Goal: Find contact information: Find contact information

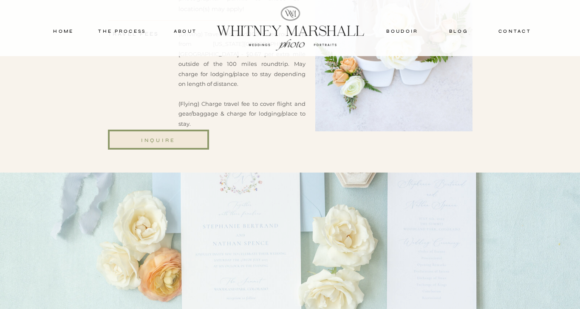
scroll to position [2979, 0]
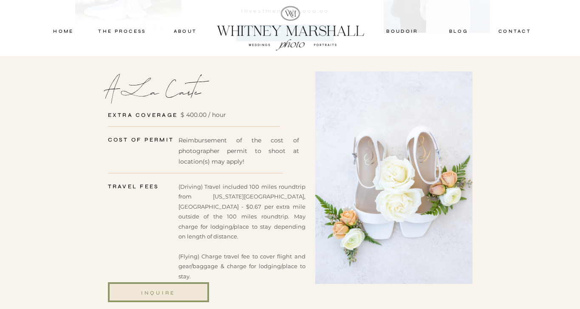
click at [503, 33] on nav "contact" at bounding box center [515, 31] width 40 height 8
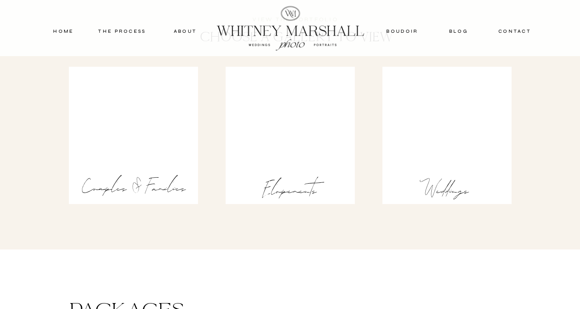
scroll to position [1341, 0]
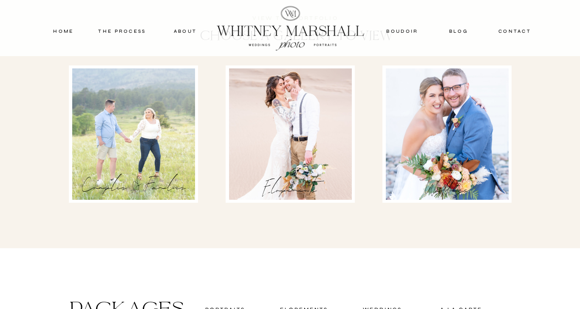
click at [281, 123] on div at bounding box center [290, 133] width 123 height 131
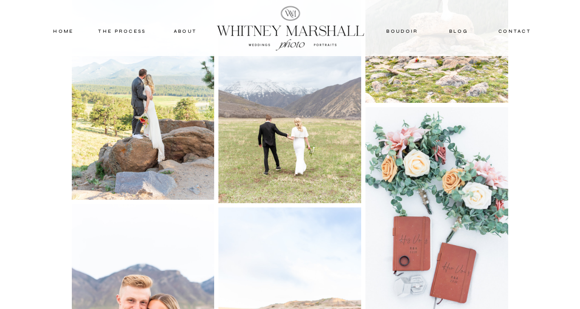
scroll to position [2427, 0]
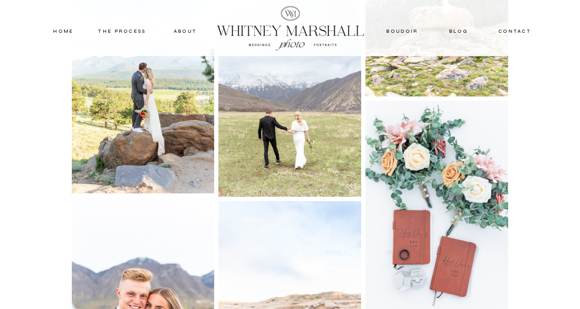
click at [185, 136] on img at bounding box center [143, 87] width 143 height 214
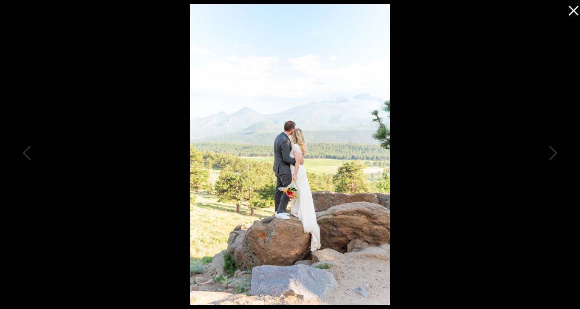
click at [576, 11] on icon at bounding box center [571, 8] width 17 height 17
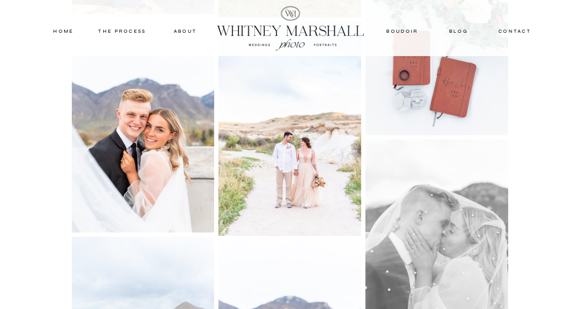
scroll to position [2600, 0]
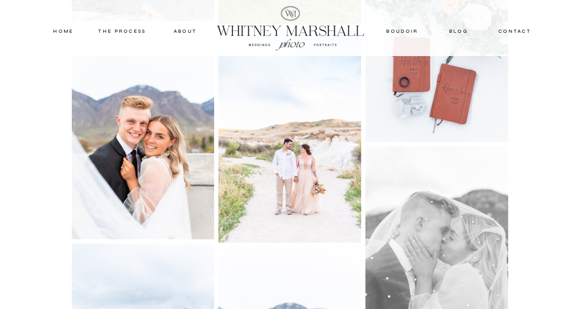
click at [342, 119] on img at bounding box center [289, 135] width 143 height 214
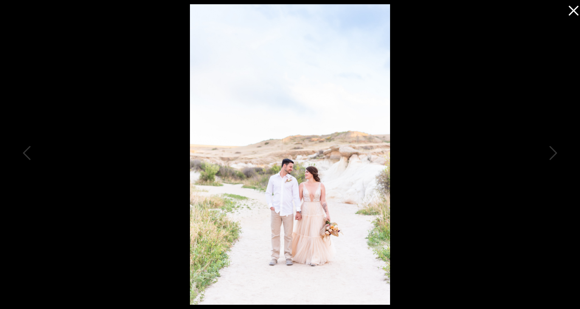
click at [571, 13] on icon at bounding box center [574, 11] width 10 height 10
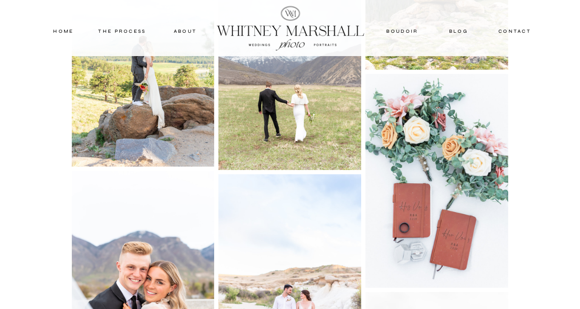
scroll to position [2350, 0]
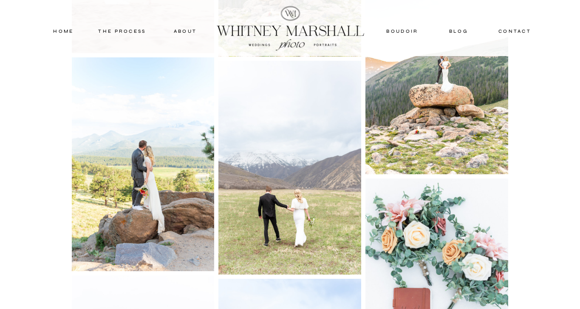
click at [309, 134] on img at bounding box center [289, 168] width 143 height 214
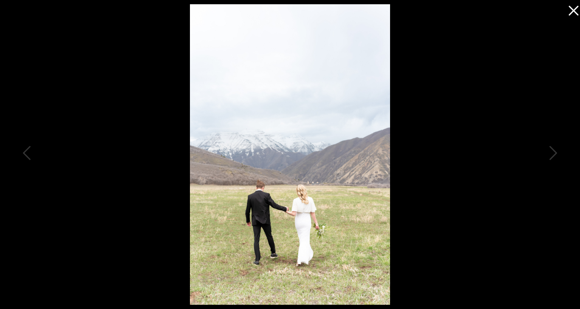
click at [513, 73] on div at bounding box center [290, 154] width 580 height 309
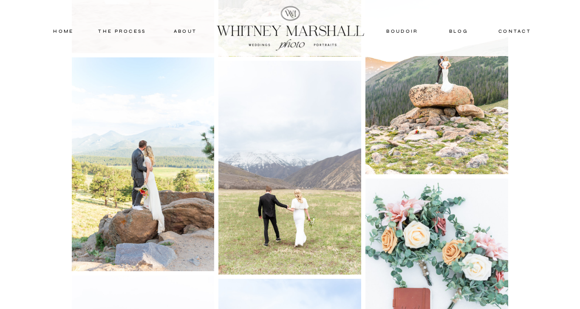
click at [475, 110] on img at bounding box center [436, 67] width 143 height 214
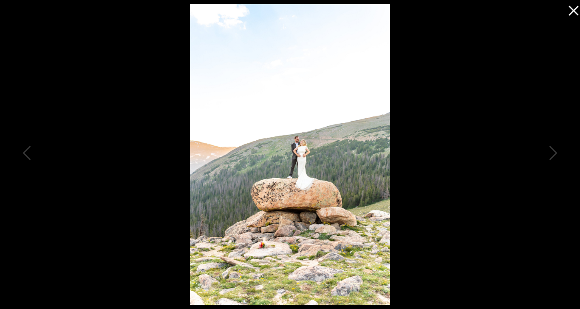
click at [574, 13] on icon at bounding box center [571, 8] width 17 height 17
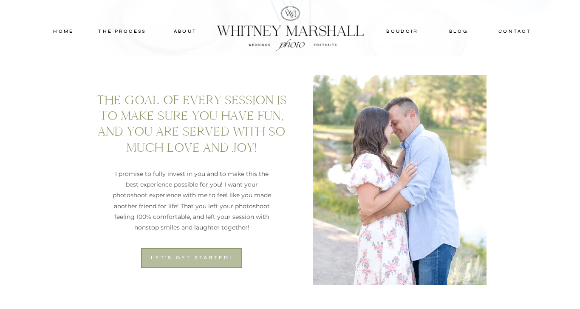
scroll to position [358, 0]
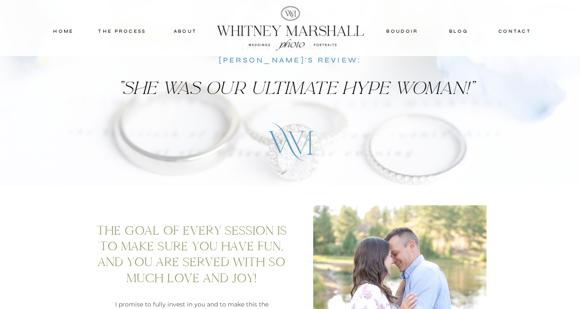
click at [123, 31] on nav "THE PROCESS" at bounding box center [122, 31] width 51 height 8
click at [188, 30] on nav "about" at bounding box center [185, 31] width 42 height 8
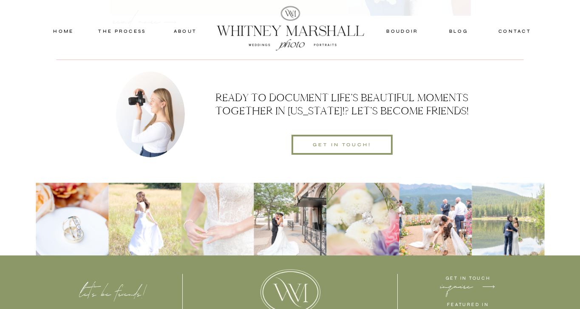
scroll to position [2654, 0]
